Goal: Task Accomplishment & Management: Use online tool/utility

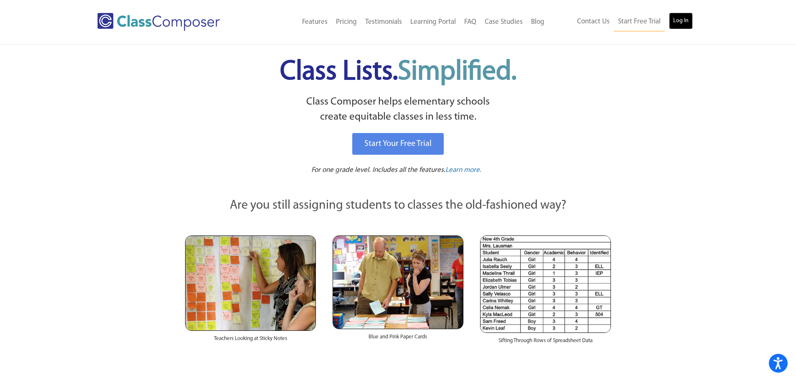
click at [689, 18] on link "Log In" at bounding box center [681, 21] width 24 height 17
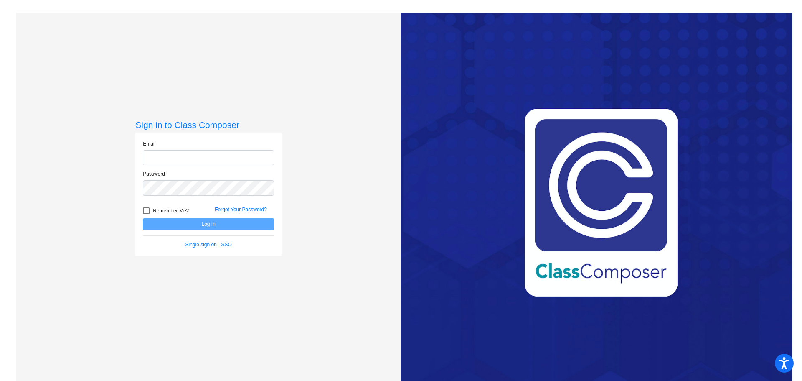
type input "meiasha.harris@irsd.k12.de.us"
click at [231, 226] on button "Log In" at bounding box center [208, 224] width 131 height 12
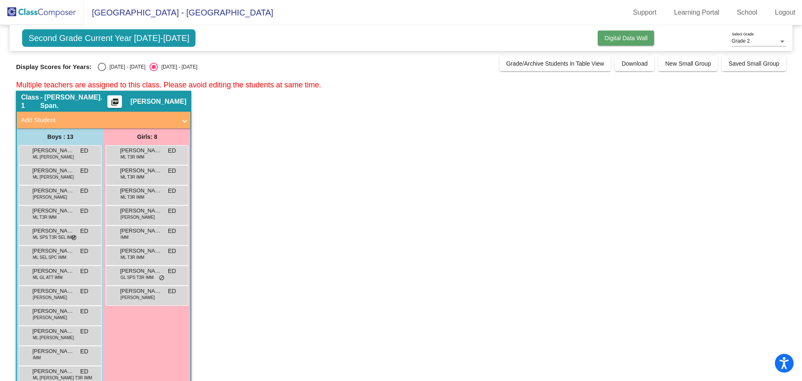
click at [605, 40] on span "Digital Data Wall" at bounding box center [626, 38] width 43 height 7
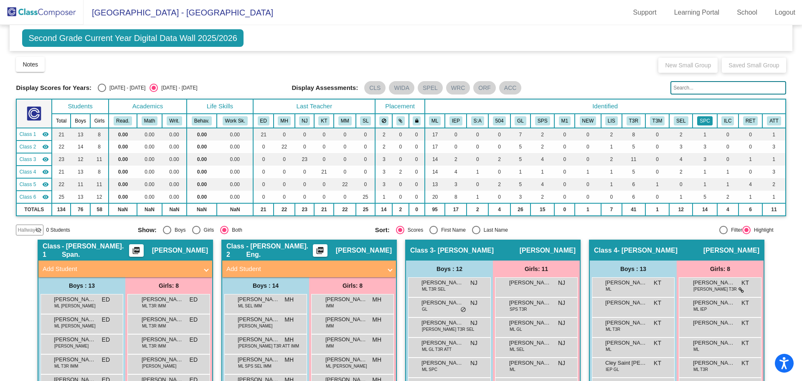
click at [701, 123] on button "SPC" at bounding box center [704, 120] width 15 height 9
